Goal: Navigation & Orientation: Find specific page/section

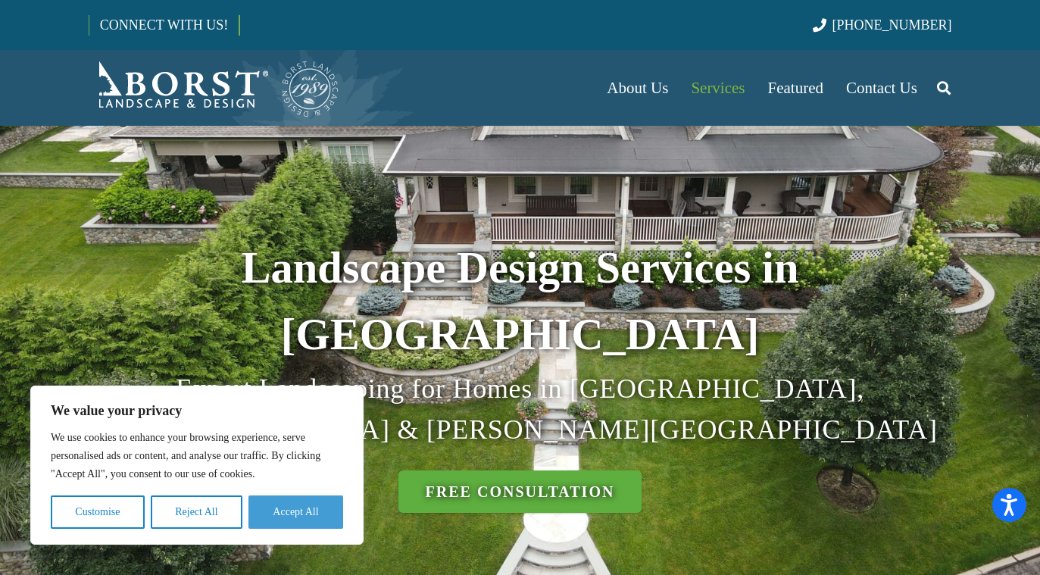
click at [324, 515] on button "Accept All" at bounding box center [296, 512] width 95 height 33
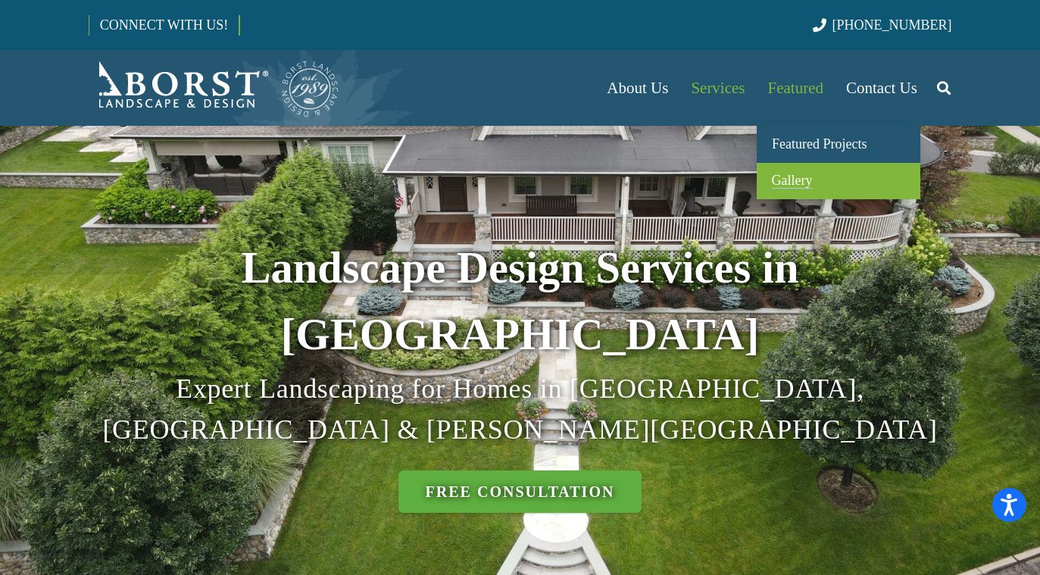
click at [801, 180] on span "Gallery" at bounding box center [792, 180] width 41 height 15
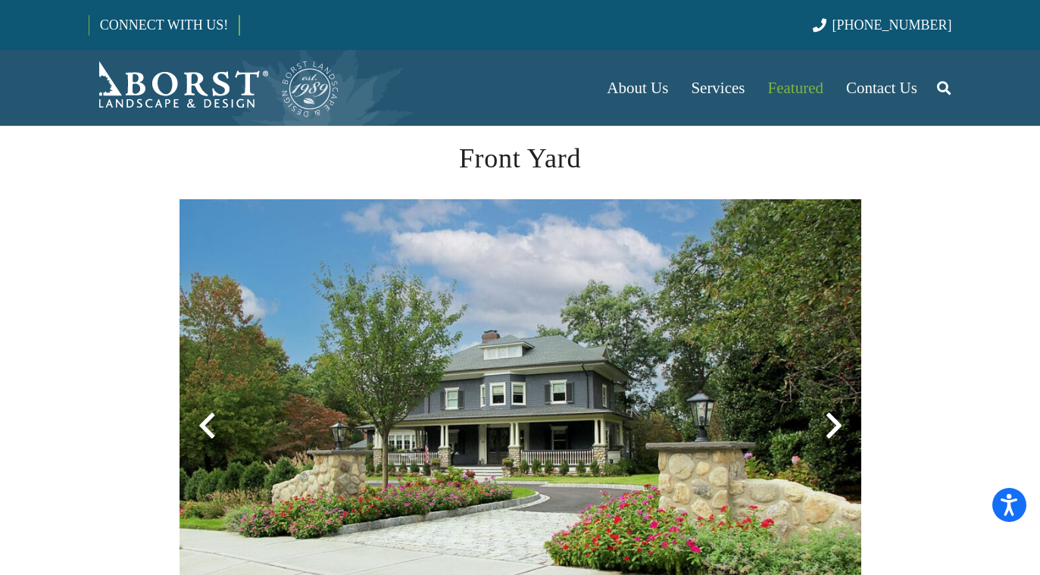
scroll to position [463, 0]
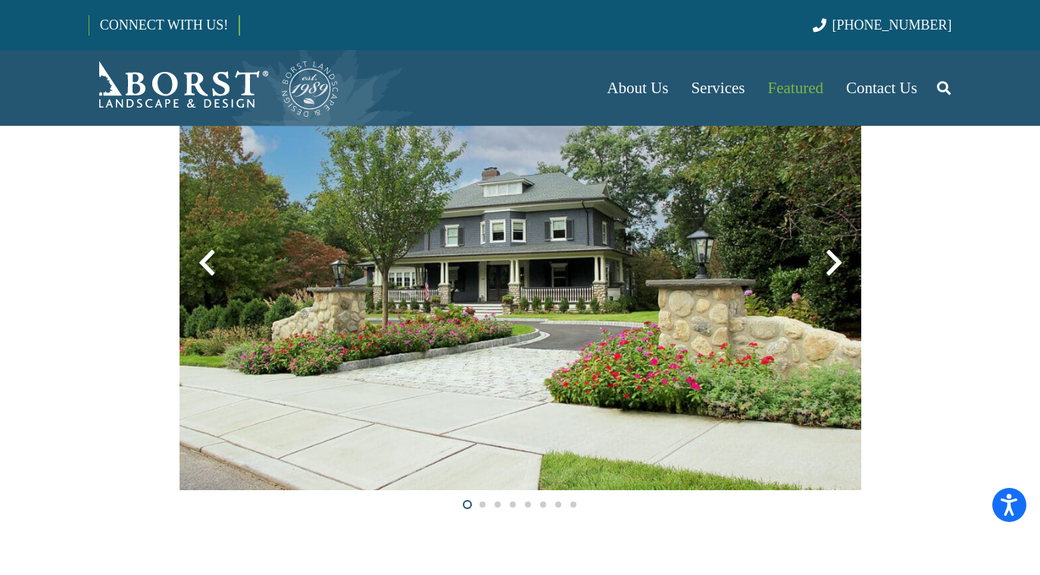
click at [827, 267] on div at bounding box center [834, 263] width 55 height 55
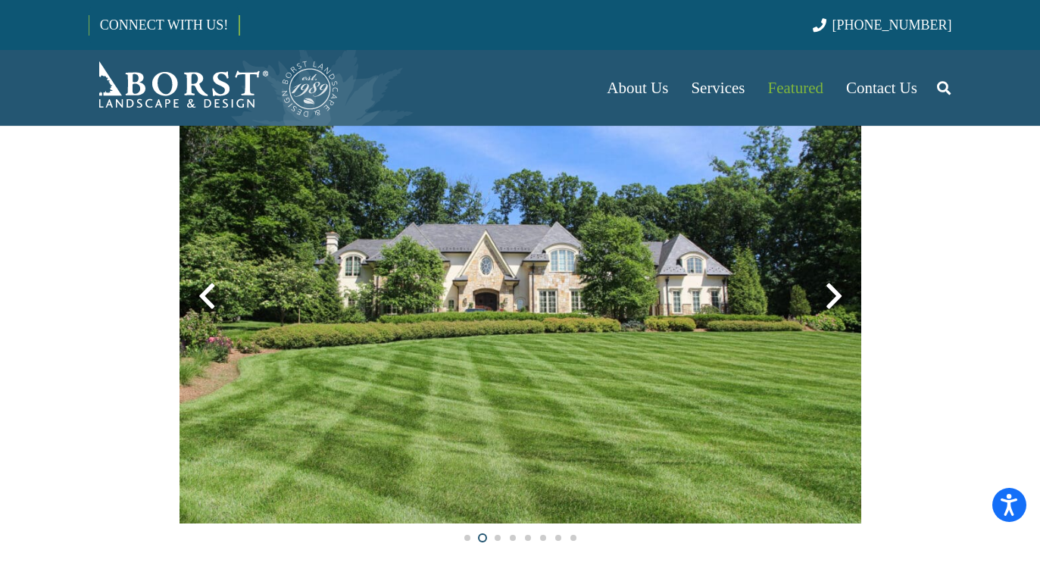
scroll to position [426, 0]
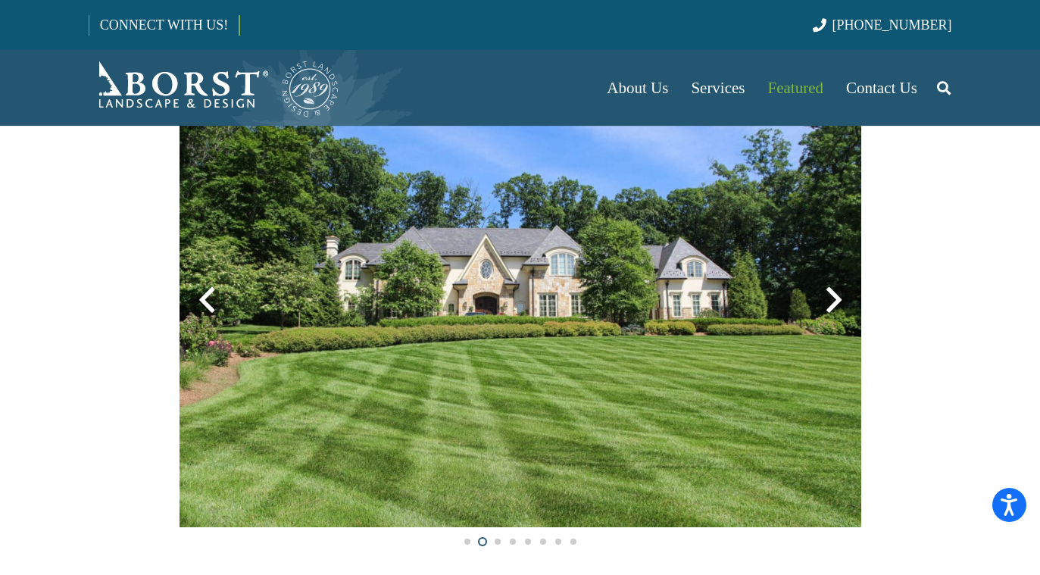
click at [835, 307] on div at bounding box center [834, 300] width 55 height 55
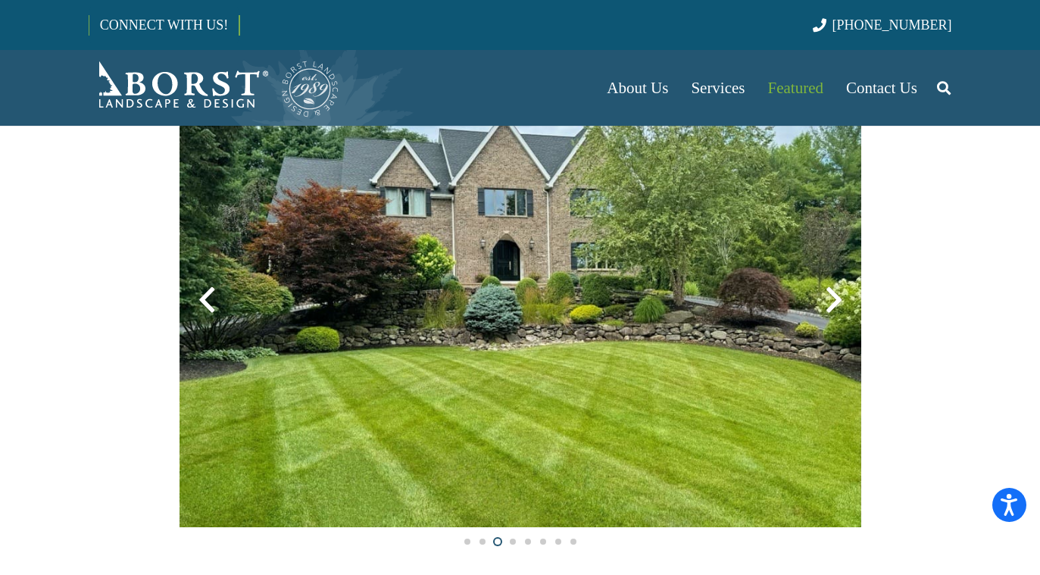
click at [835, 301] on div at bounding box center [834, 300] width 55 height 55
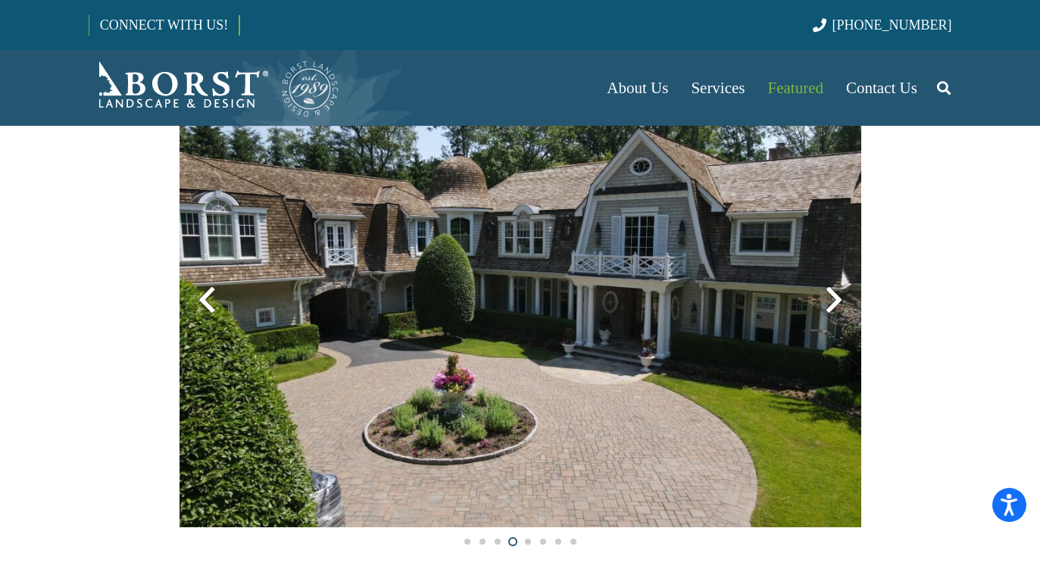
click at [838, 303] on div at bounding box center [834, 300] width 55 height 55
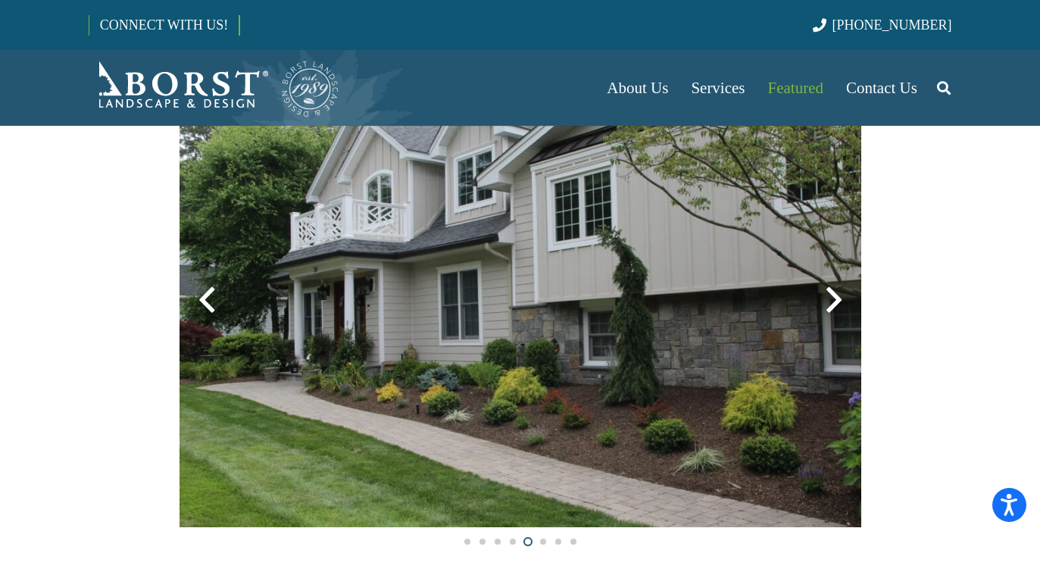
click at [837, 305] on div at bounding box center [834, 300] width 55 height 55
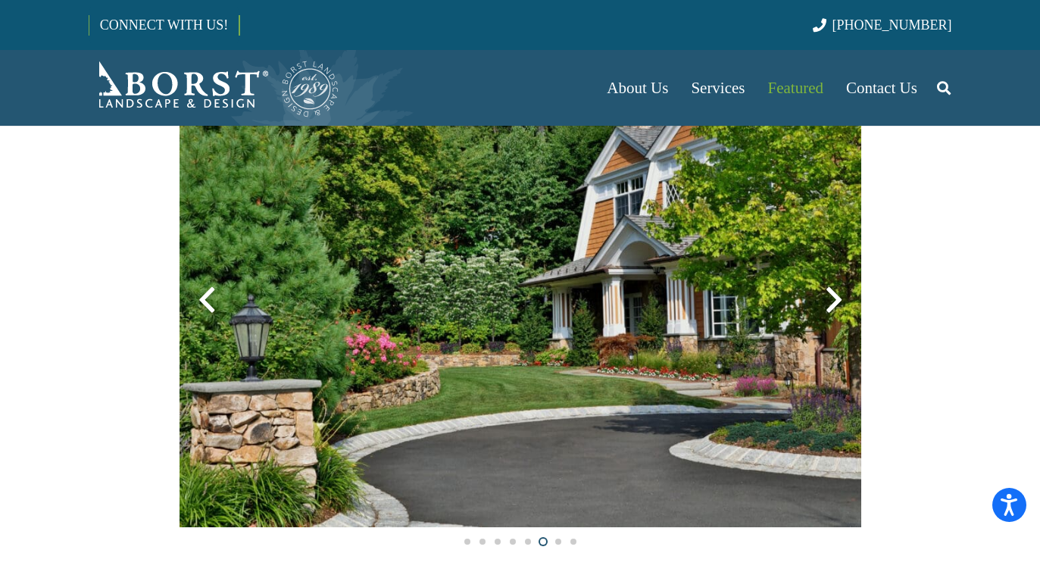
click at [837, 305] on div at bounding box center [834, 300] width 55 height 55
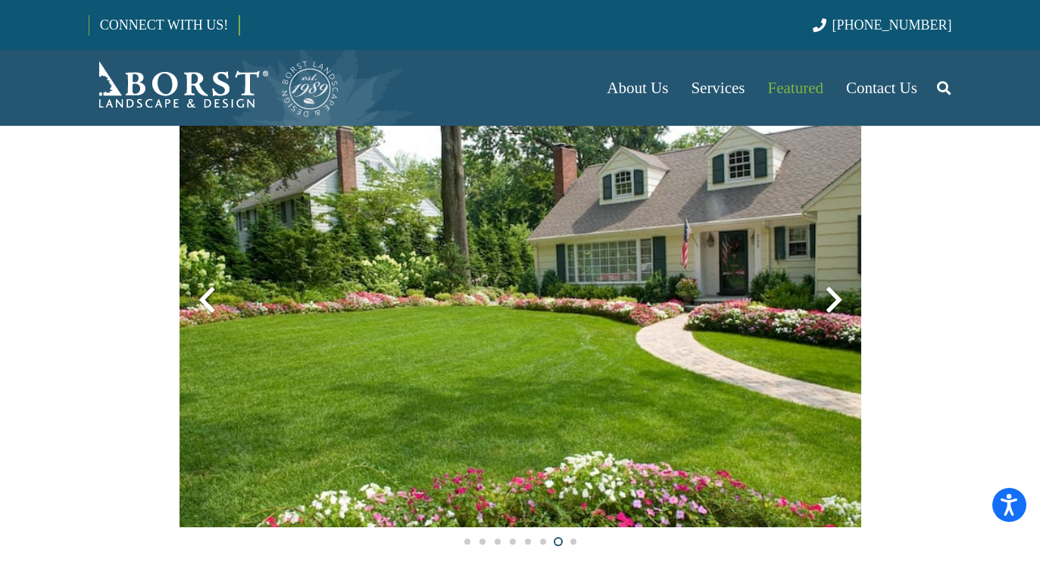
click at [836, 298] on div at bounding box center [834, 300] width 55 height 55
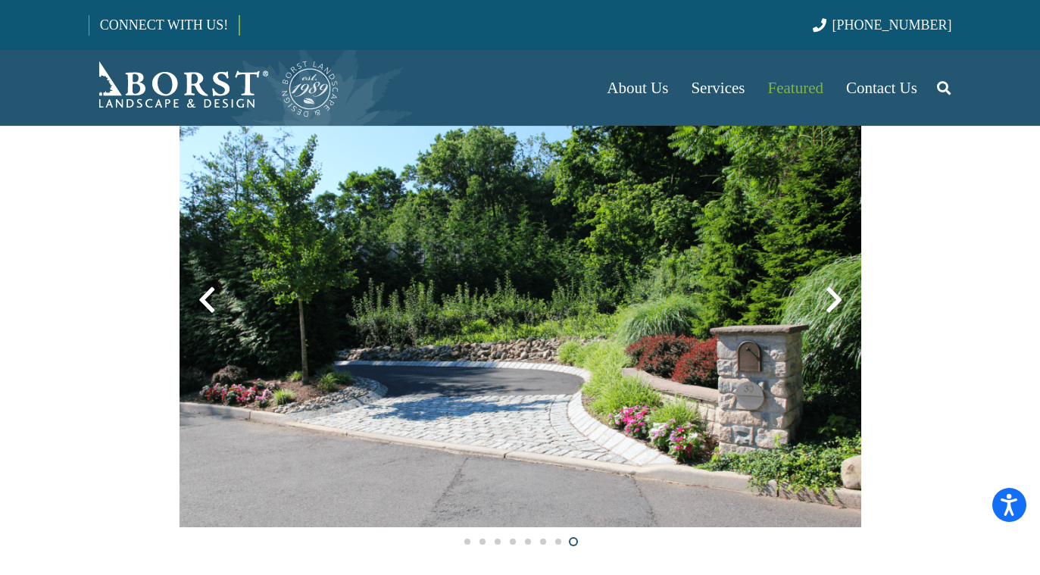
click at [836, 297] on div at bounding box center [834, 300] width 55 height 55
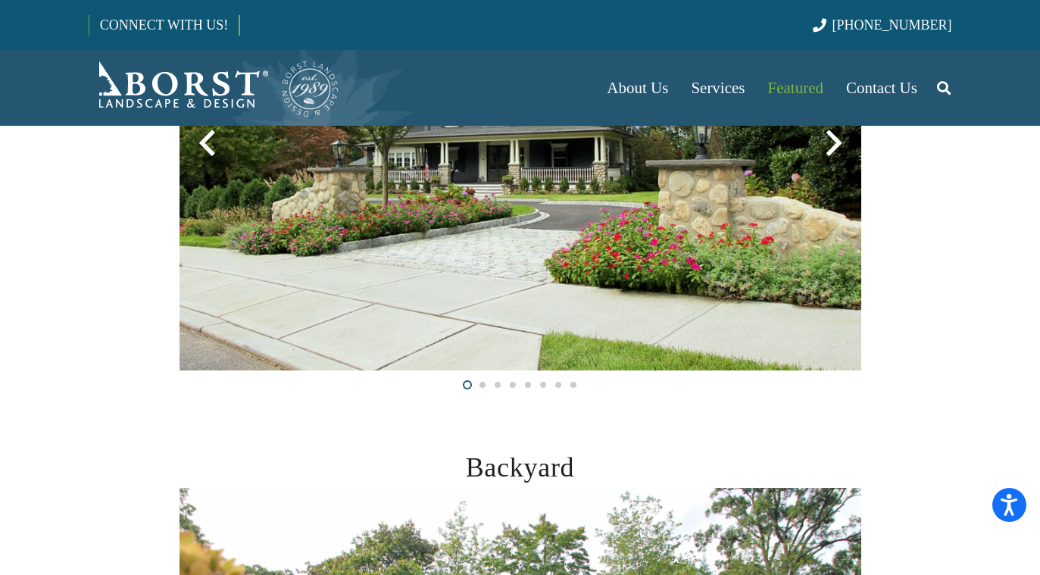
scroll to position [886, 0]
